Goal: Transaction & Acquisition: Purchase product/service

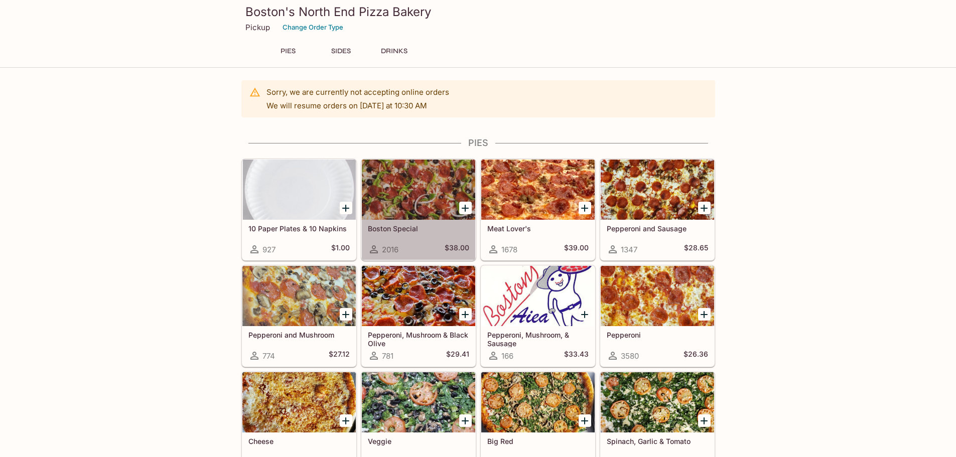
click at [443, 205] on div at bounding box center [418, 190] width 113 height 60
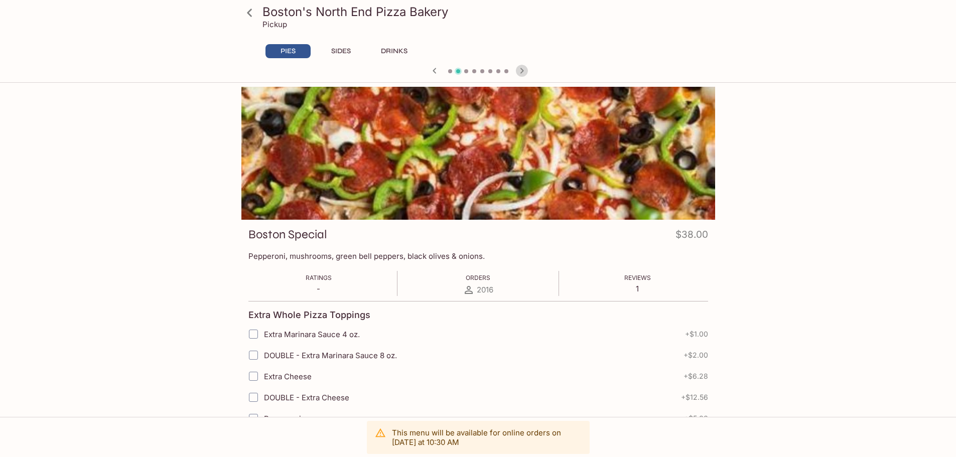
click at [523, 68] on icon "button" at bounding box center [522, 71] width 12 height 12
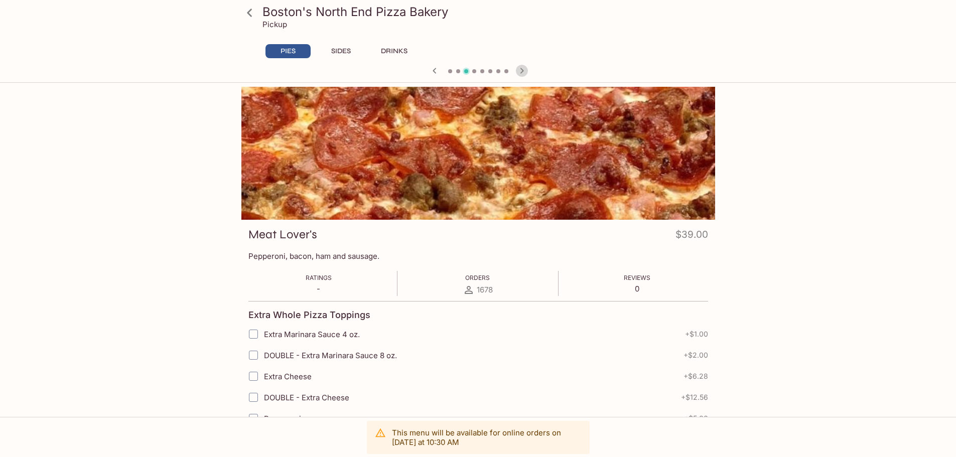
click at [523, 68] on icon "button" at bounding box center [522, 71] width 12 height 12
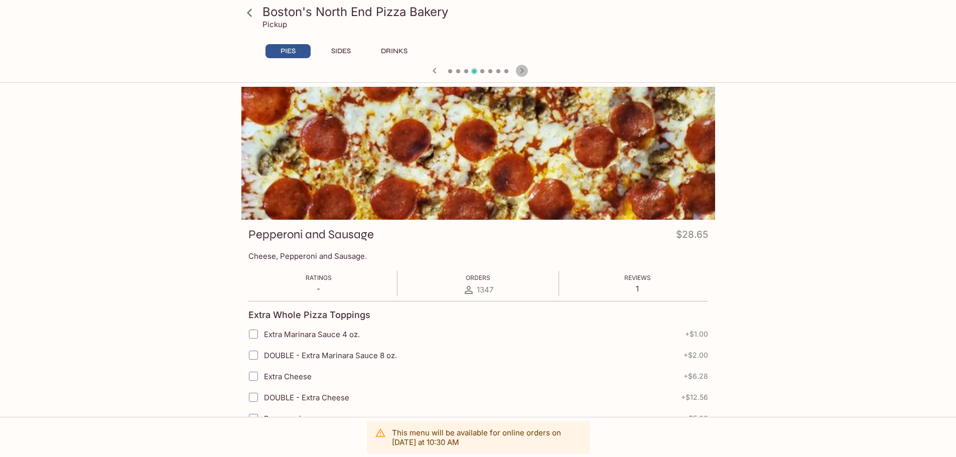
click at [523, 68] on icon "button" at bounding box center [522, 71] width 12 height 12
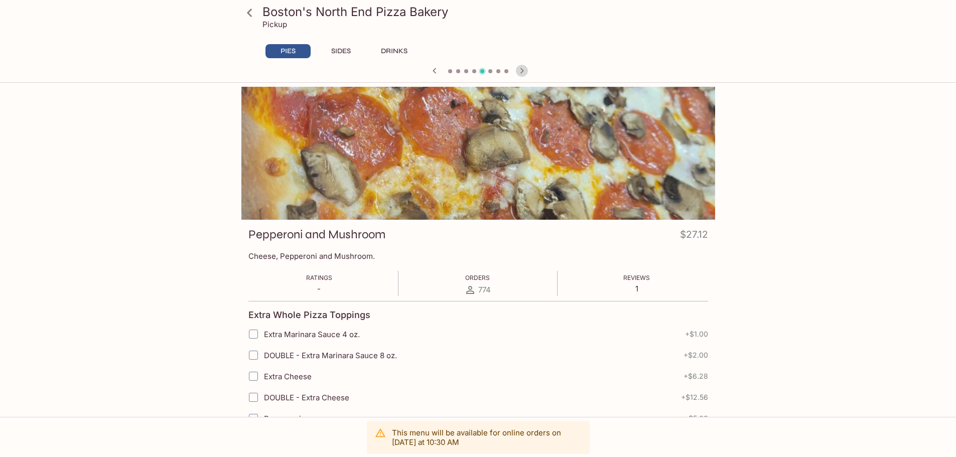
click at [523, 68] on icon "button" at bounding box center [522, 71] width 12 height 12
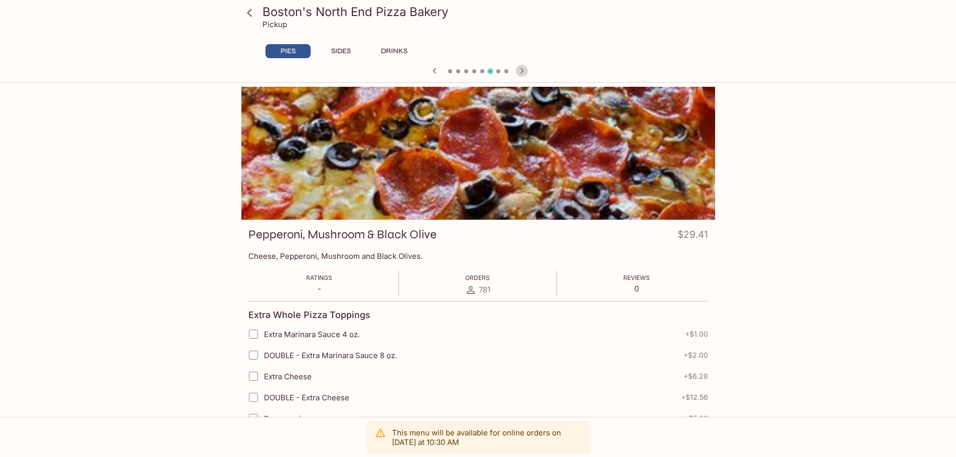
click at [523, 68] on icon "button" at bounding box center [522, 71] width 12 height 12
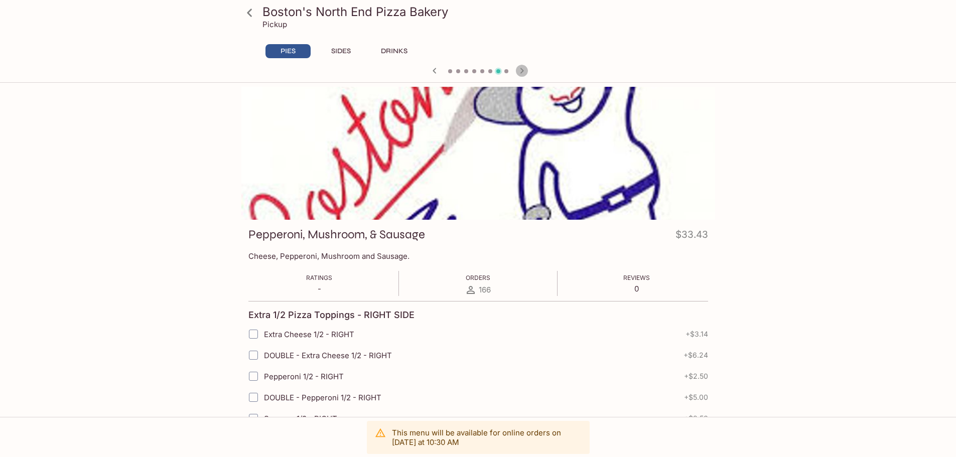
click at [523, 68] on icon "button" at bounding box center [522, 71] width 12 height 12
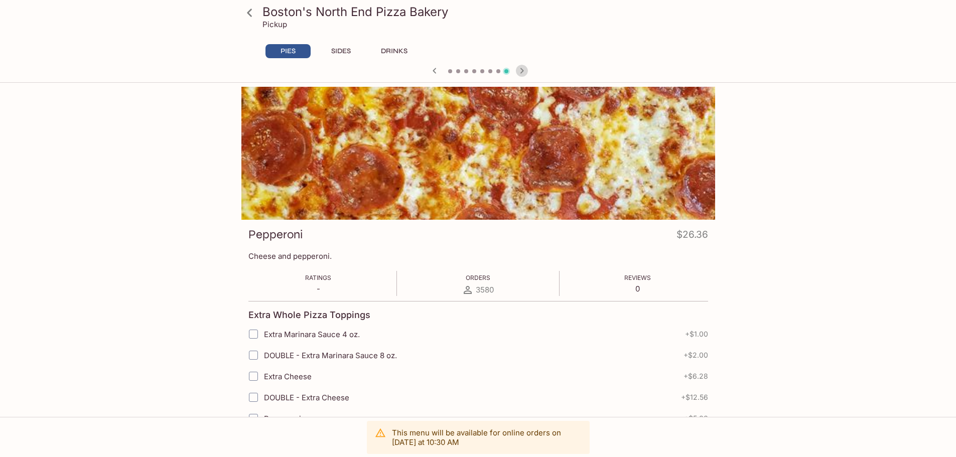
click at [523, 68] on icon "button" at bounding box center [522, 71] width 12 height 12
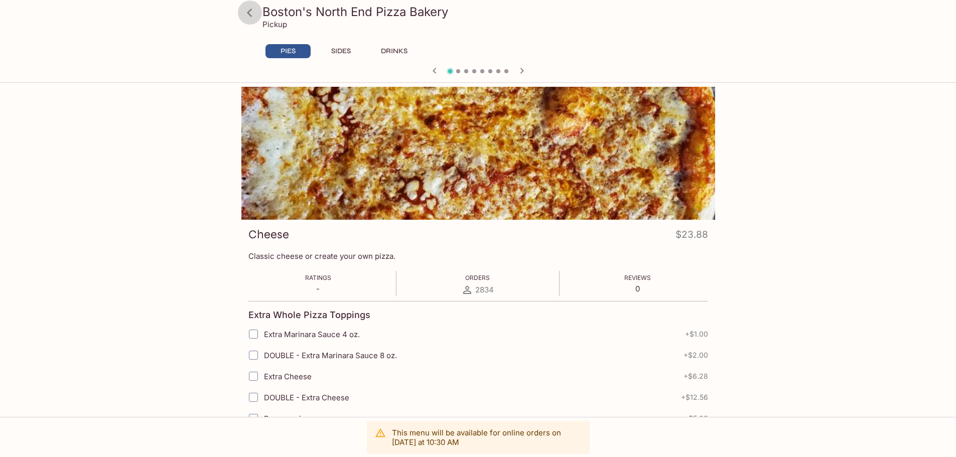
click at [249, 13] on icon at bounding box center [250, 13] width 18 height 18
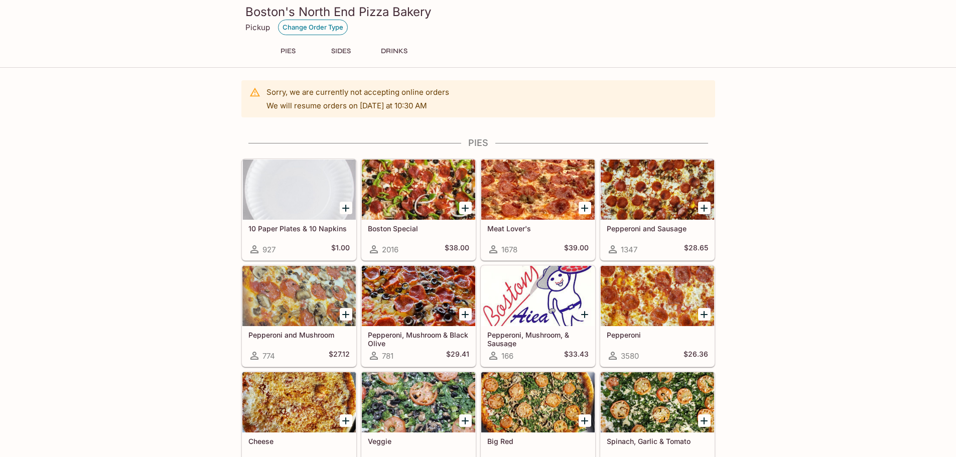
click at [312, 26] on button "Change Order Type" at bounding box center [313, 28] width 70 height 16
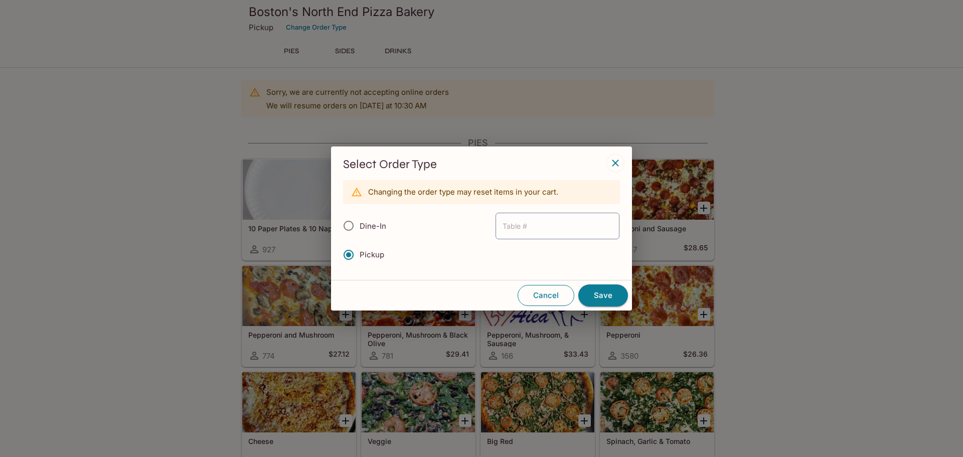
click at [556, 297] on button "Cancel" at bounding box center [546, 295] width 57 height 21
